Goal: Information Seeking & Learning: Learn about a topic

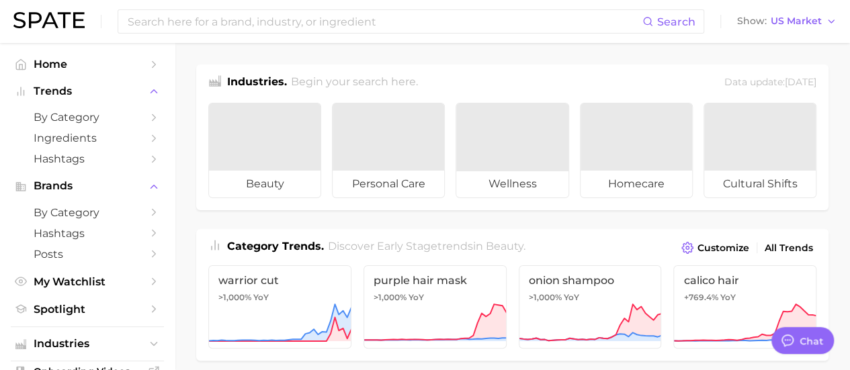
type textarea "x"
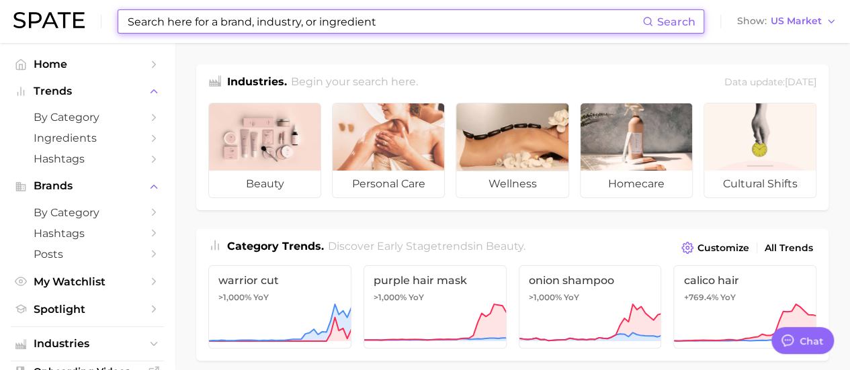
click at [390, 17] on input at bounding box center [384, 21] width 516 height 23
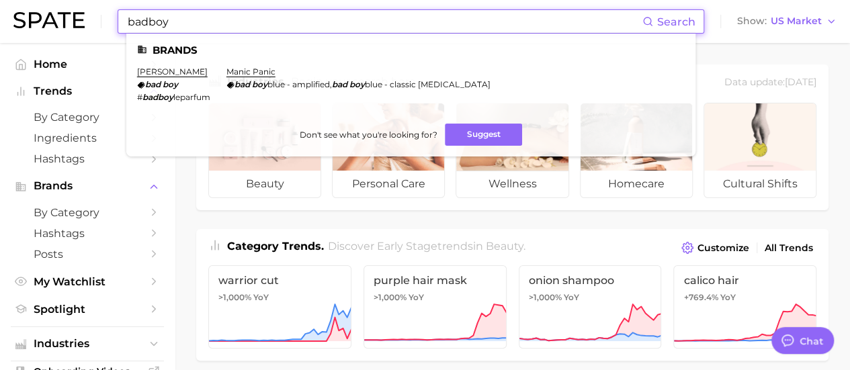
click at [147, 24] on input "badboy" at bounding box center [384, 21] width 516 height 23
click at [202, 20] on input "bad boy" at bounding box center [384, 21] width 516 height 23
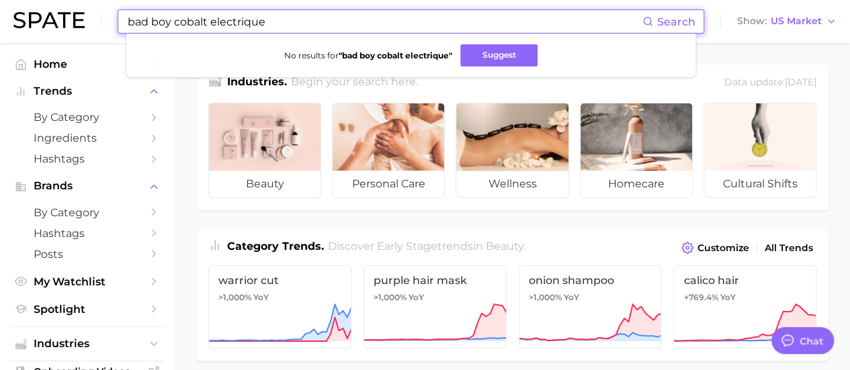
drag, startPoint x: 270, startPoint y: 20, endPoint x: 171, endPoint y: 13, distance: 99.7
click at [171, 13] on input "bad boy cobalt electrique" at bounding box center [384, 21] width 516 height 23
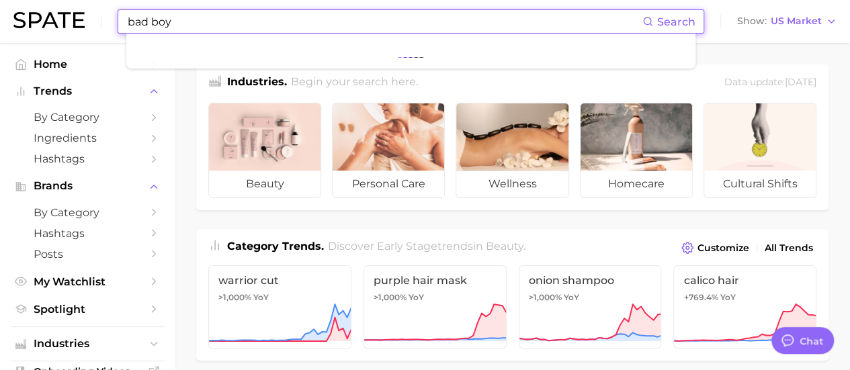
click at [153, 19] on input "bad boy" at bounding box center [384, 21] width 516 height 23
click at [242, 28] on input "badboy" at bounding box center [384, 21] width 516 height 23
type input "b"
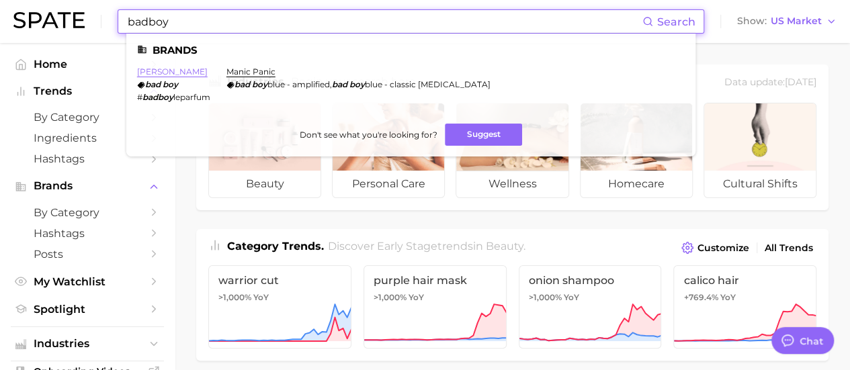
type input "badboy"
click at [174, 74] on link "carolina herrera" at bounding box center [172, 72] width 71 height 10
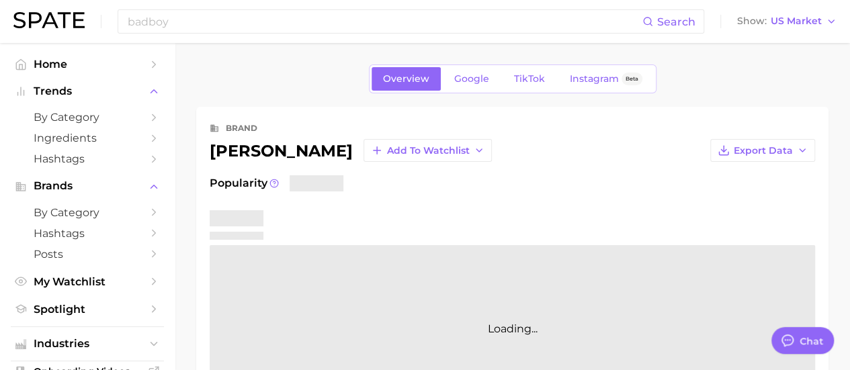
type textarea "x"
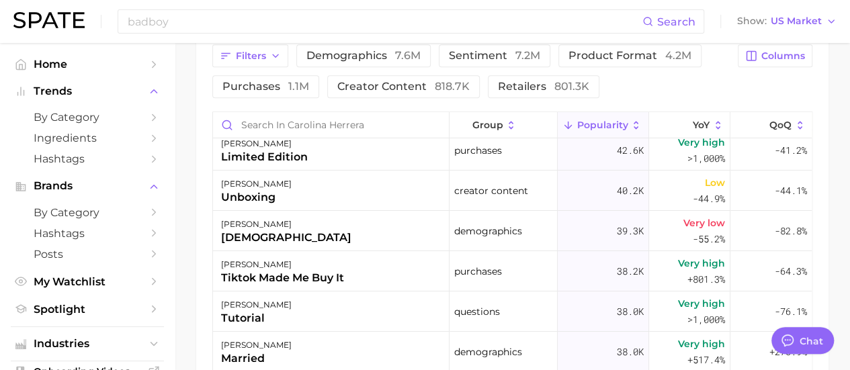
scroll to position [2350, 0]
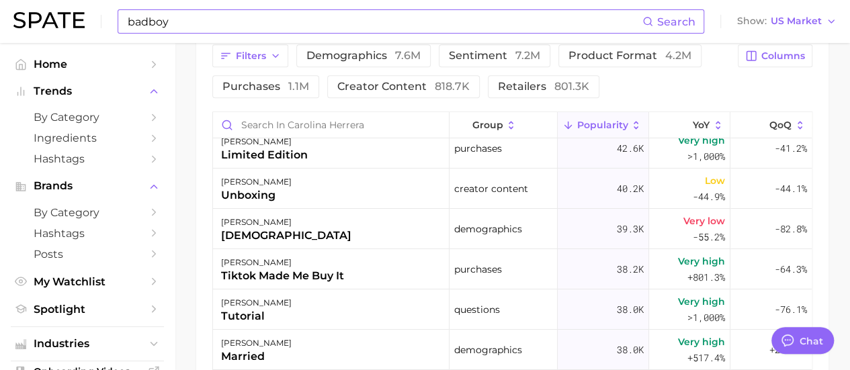
click at [173, 22] on input "badboy" at bounding box center [384, 21] width 516 height 23
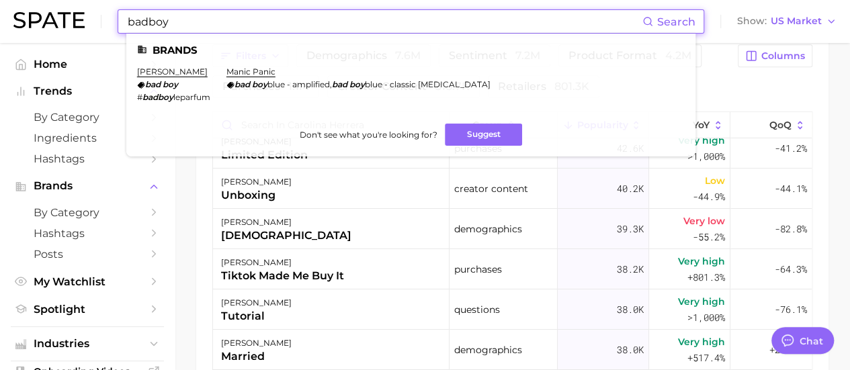
click at [173, 22] on input "badboy" at bounding box center [384, 21] width 516 height 23
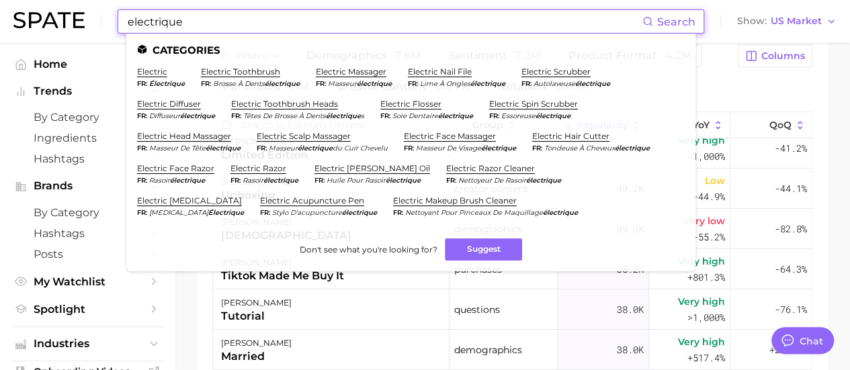
click at [130, 26] on input "electrique" at bounding box center [384, 21] width 516 height 23
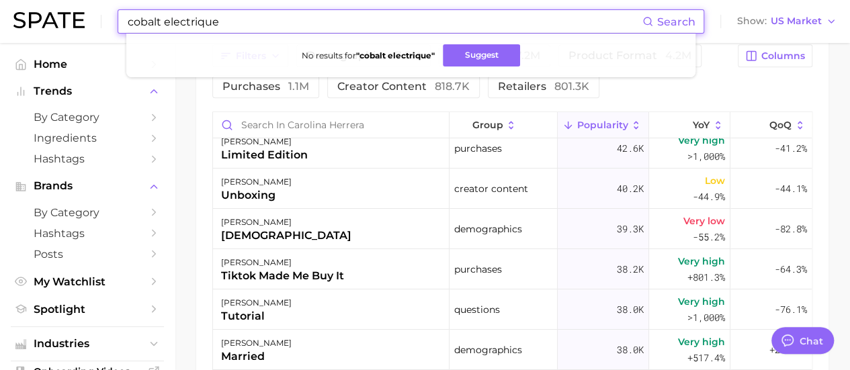
click at [164, 24] on input "cobalt electrique" at bounding box center [384, 21] width 516 height 23
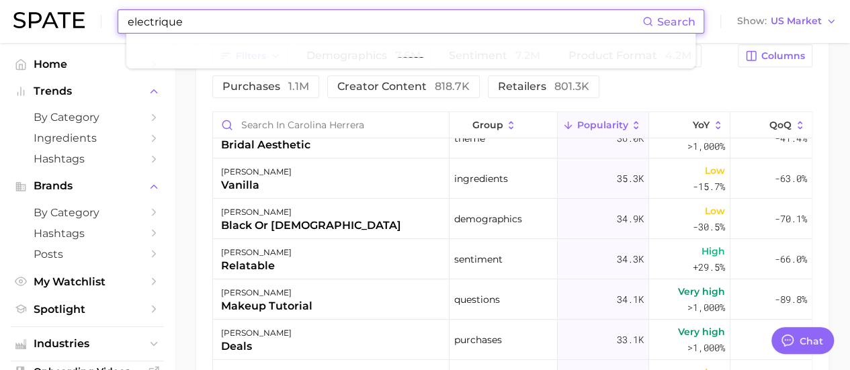
scroll to position [2685, 0]
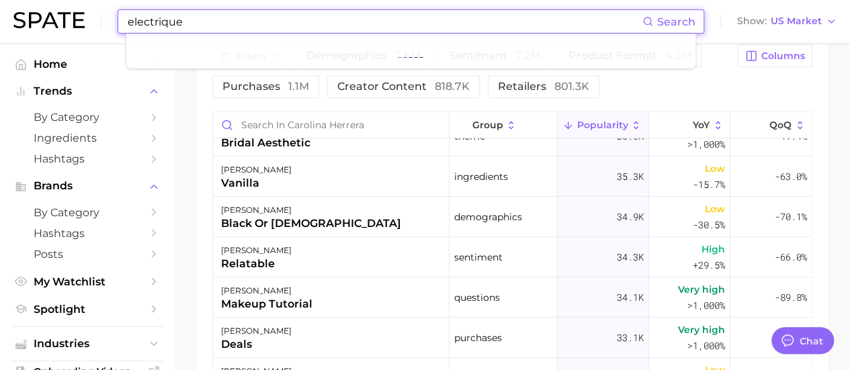
type input "electrique"
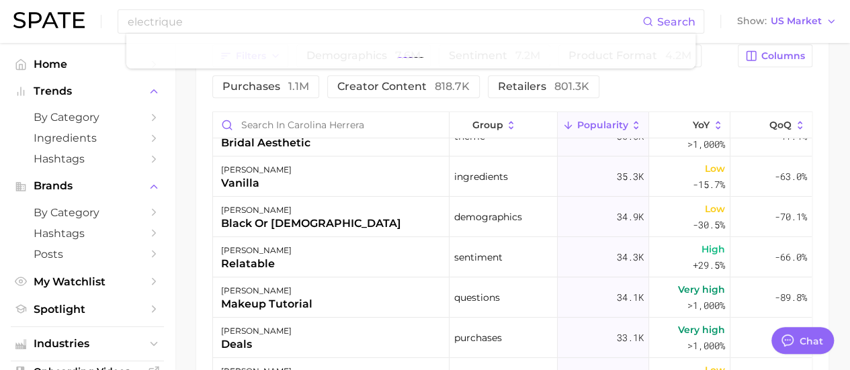
click at [200, 126] on div "Filters demographics 7.6m sentiment 7.2m product format 4.2m purchases 1.1m cre…" at bounding box center [512, 263] width 633 height 470
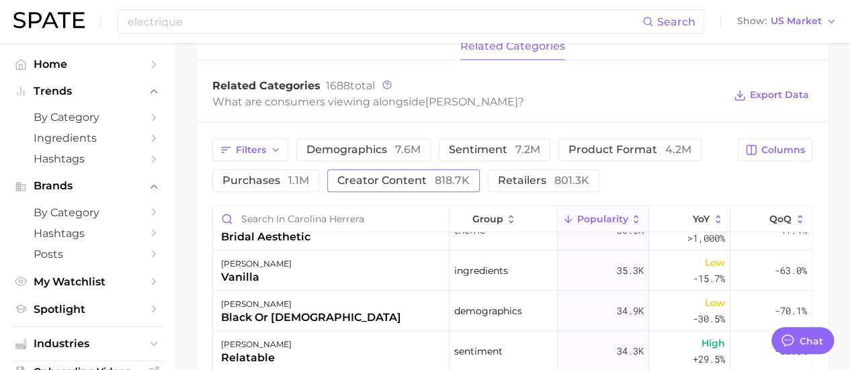
scroll to position [636, 0]
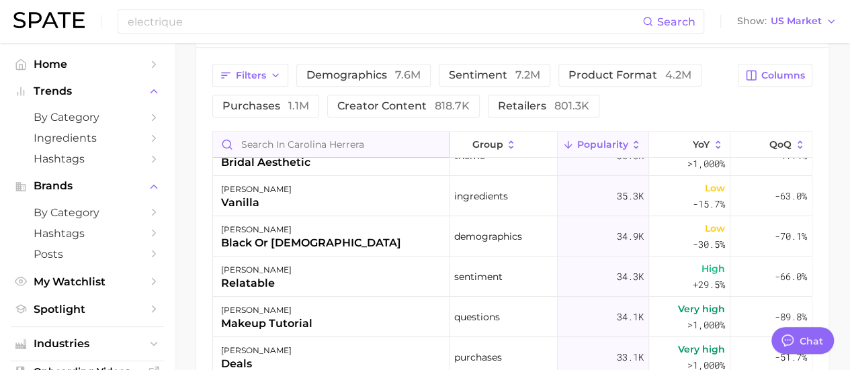
click at [326, 149] on input "Search in carolina herrera" at bounding box center [331, 145] width 236 height 26
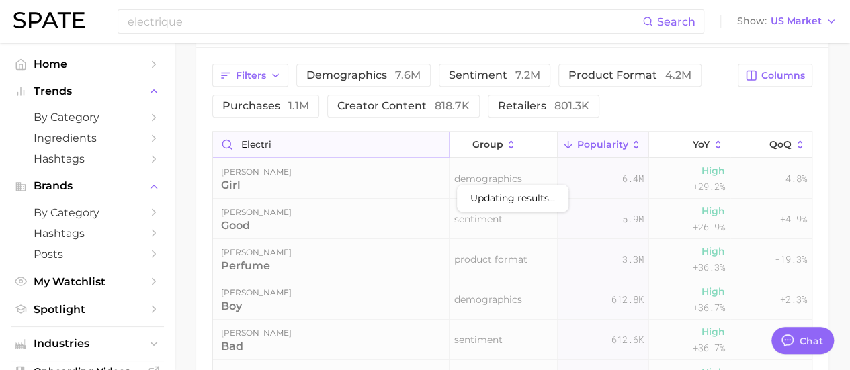
scroll to position [576, 0]
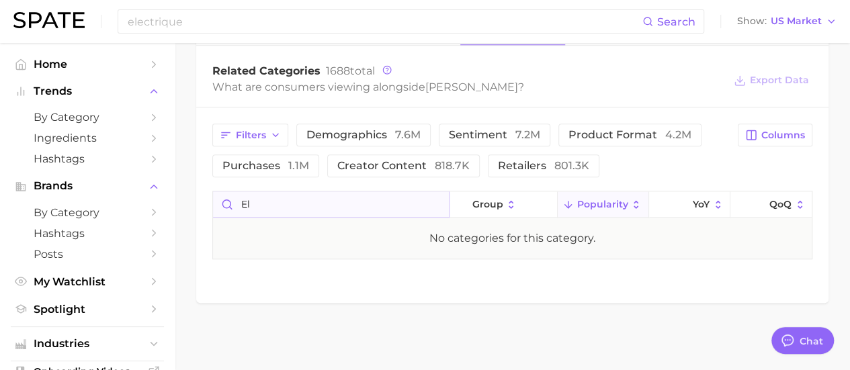
type input "e"
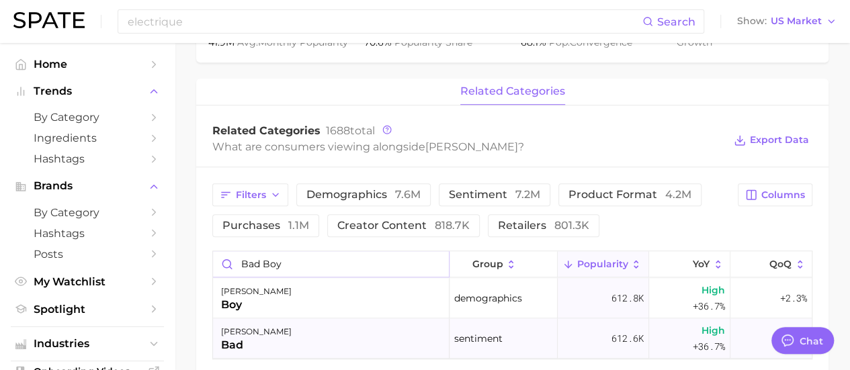
scroll to position [440, 0]
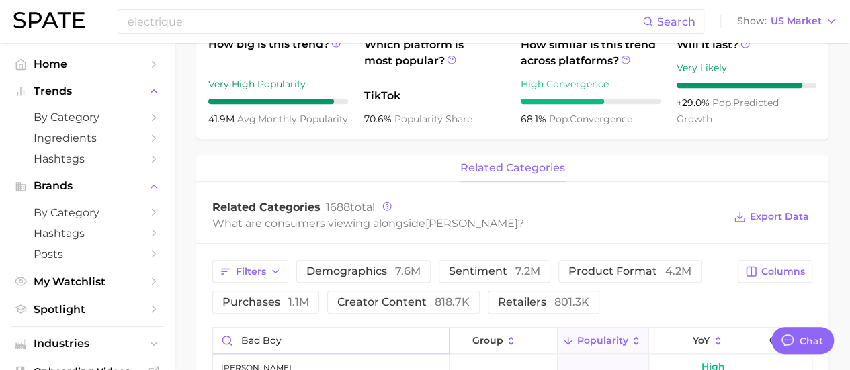
type input "bad boy"
